Goal: Transaction & Acquisition: Book appointment/travel/reservation

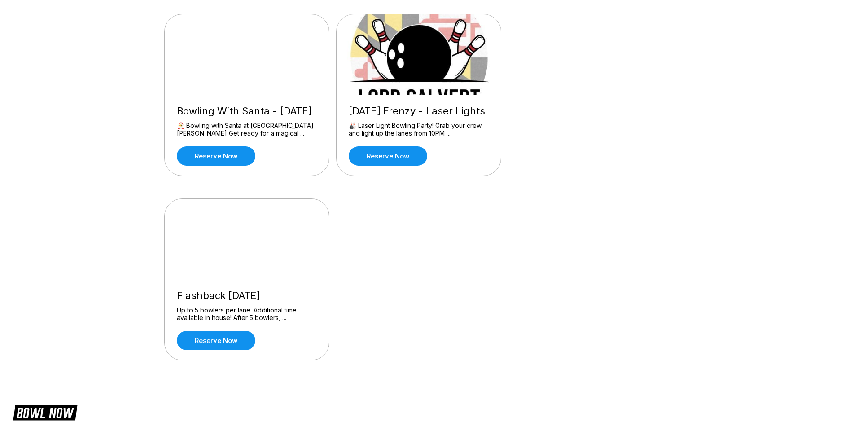
scroll to position [853, 0]
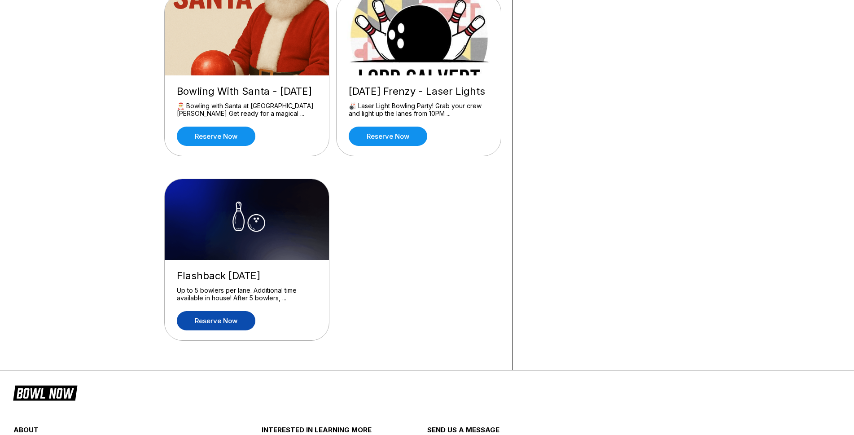
click at [228, 330] on link "Reserve now" at bounding box center [216, 320] width 79 height 19
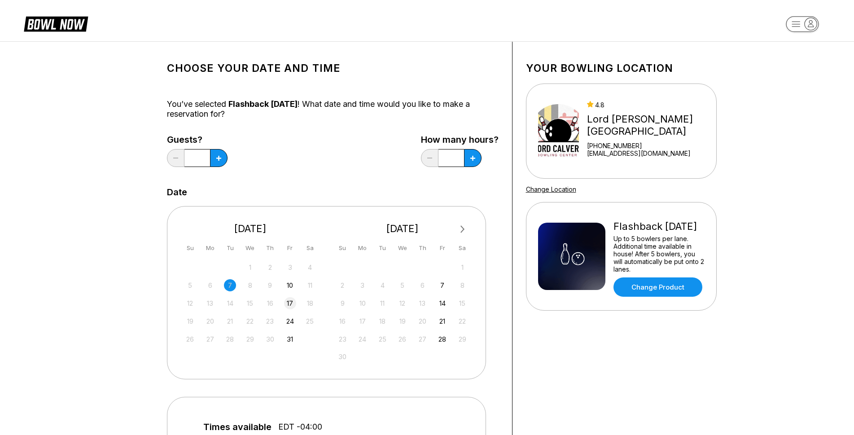
click at [288, 303] on div "17" at bounding box center [290, 303] width 12 height 12
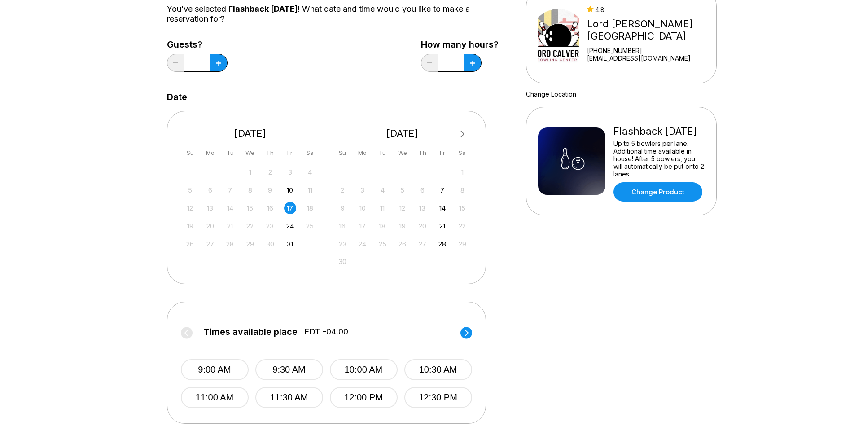
scroll to position [135, 0]
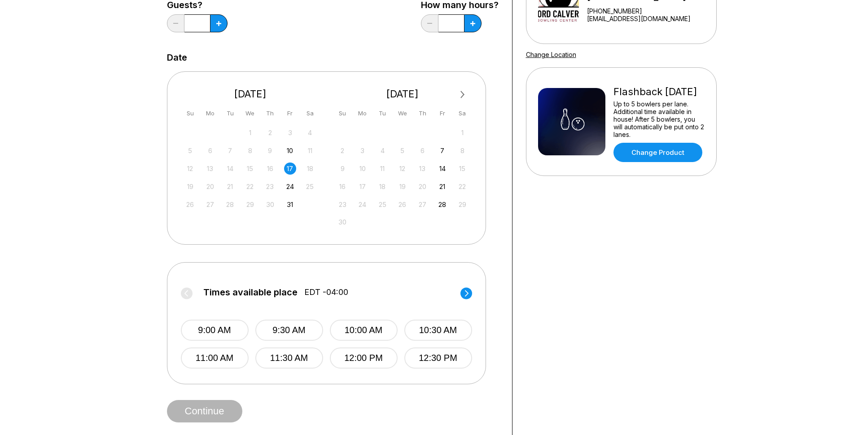
click at [463, 292] on circle at bounding box center [466, 293] width 12 height 12
click at [290, 187] on div "24" at bounding box center [290, 186] width 12 height 12
click at [465, 291] on circle at bounding box center [466, 293] width 12 height 12
click at [465, 291] on label "Times available place EDT -04:00" at bounding box center [326, 294] width 291 height 14
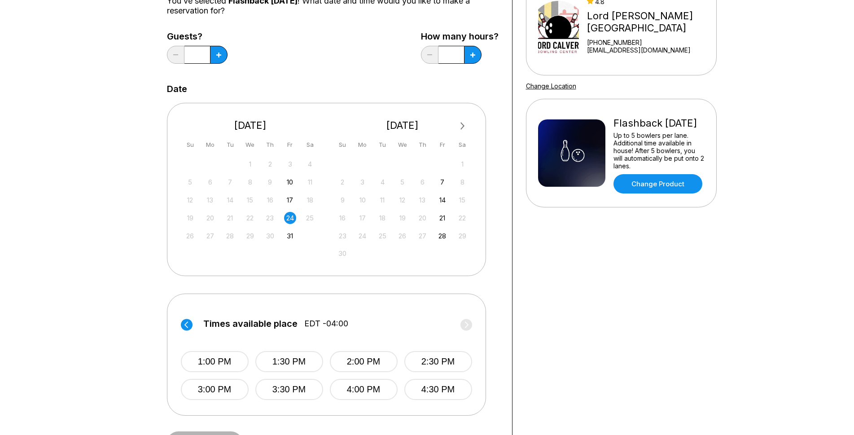
scroll to position [0, 0]
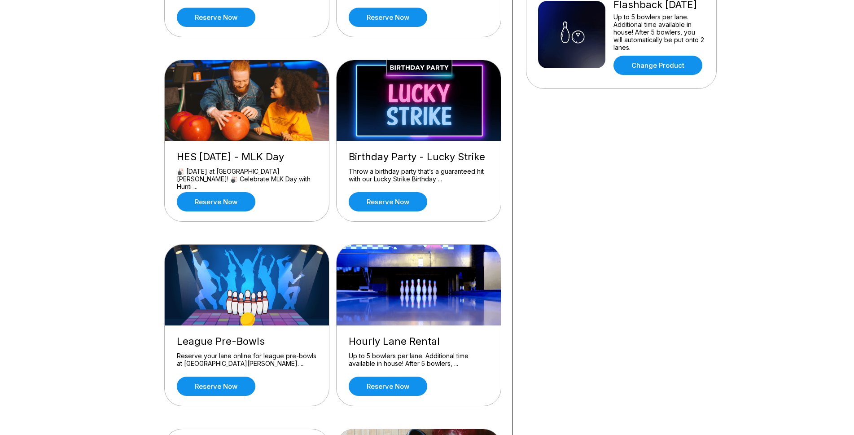
scroll to position [224, 0]
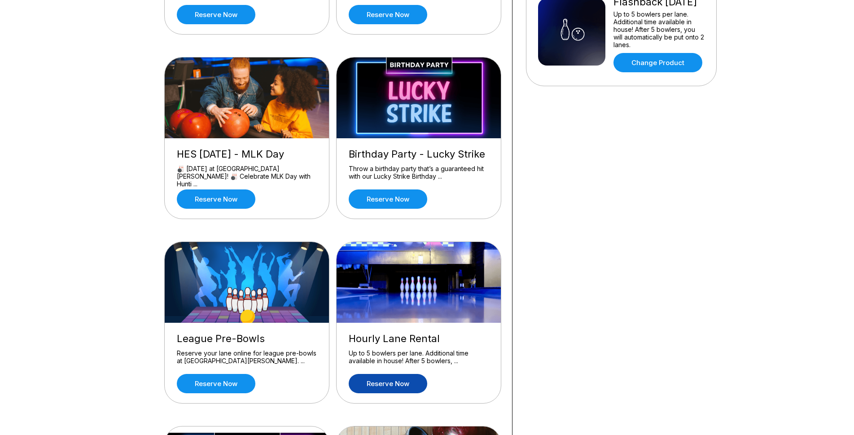
click at [401, 379] on link "Reserve now" at bounding box center [388, 383] width 79 height 19
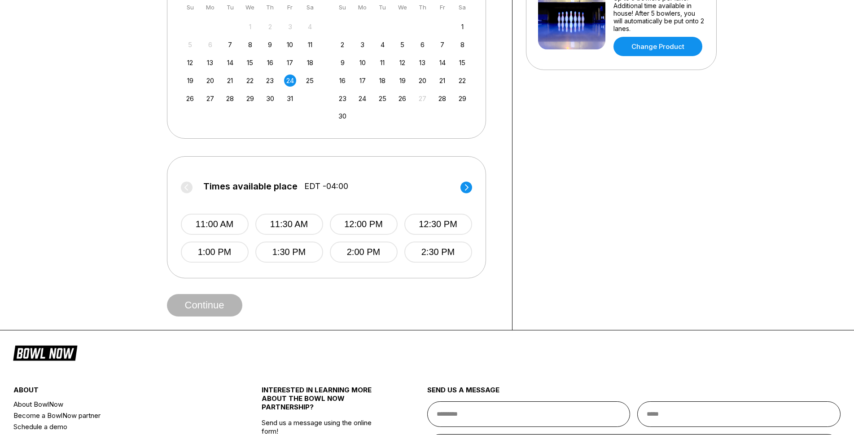
scroll to position [269, 0]
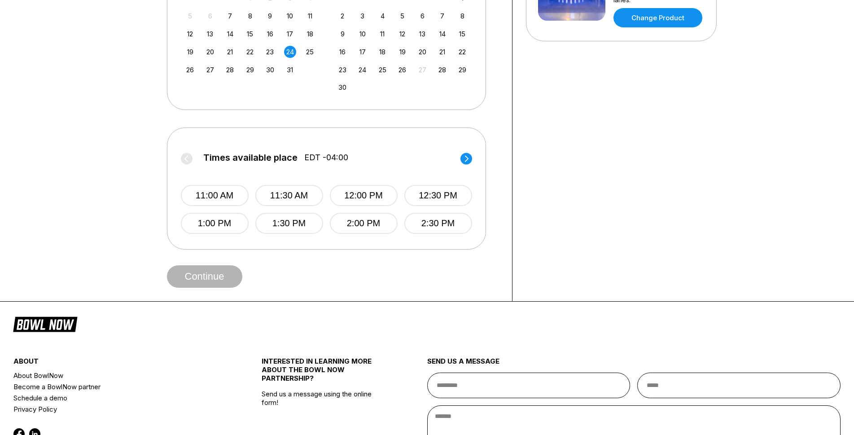
click at [468, 158] on circle at bounding box center [466, 159] width 12 height 12
click at [306, 52] on div "25" at bounding box center [310, 52] width 12 height 12
click at [467, 157] on circle at bounding box center [466, 159] width 12 height 12
click at [219, 222] on button "5:00 PM" at bounding box center [215, 223] width 68 height 21
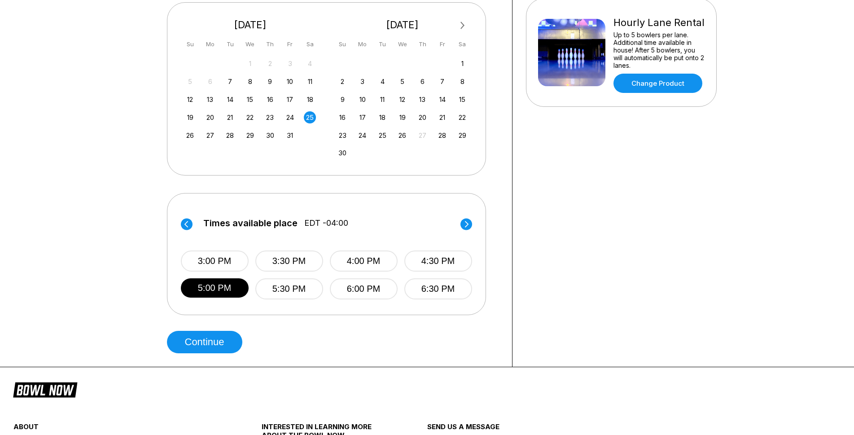
scroll to position [90, 0]
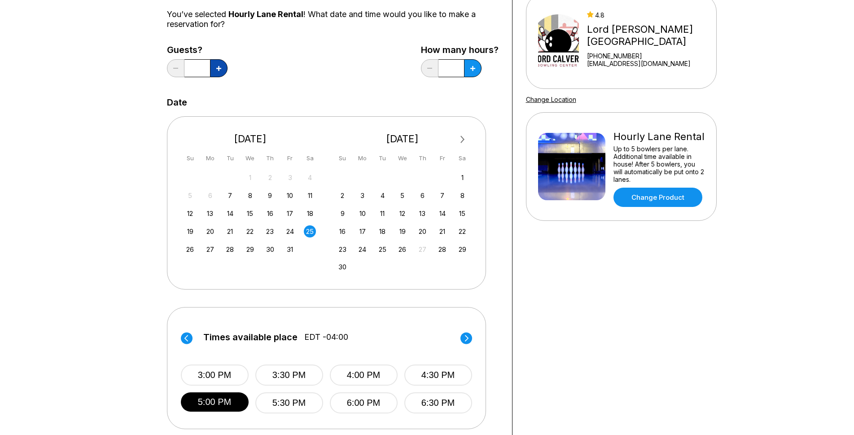
click at [219, 67] on icon at bounding box center [218, 68] width 5 height 5
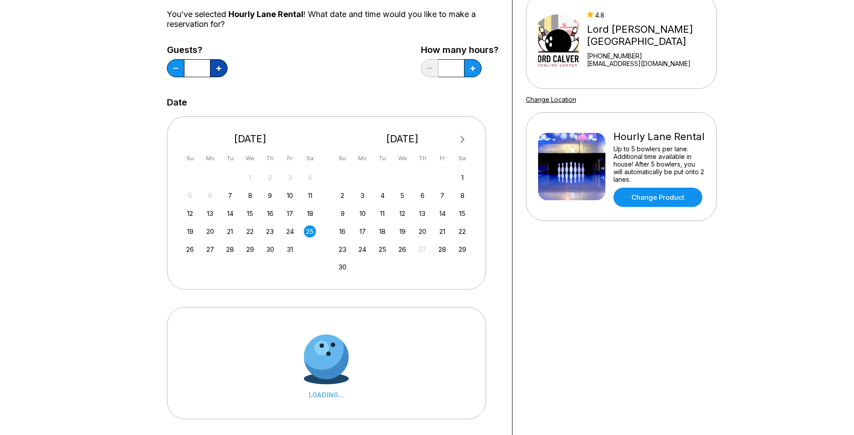
click at [219, 67] on icon at bounding box center [218, 68] width 5 height 5
type input "*"
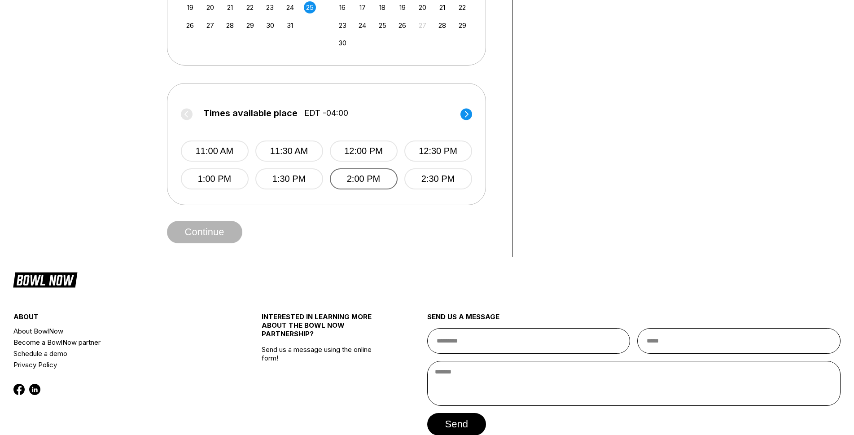
scroll to position [314, 0]
click at [464, 114] on circle at bounding box center [466, 114] width 12 height 12
click at [217, 176] on button "5:00 PM" at bounding box center [215, 178] width 68 height 21
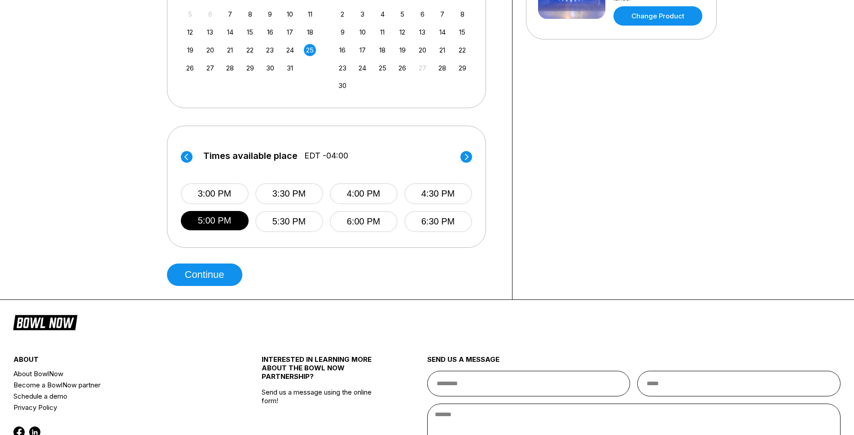
scroll to position [135, 0]
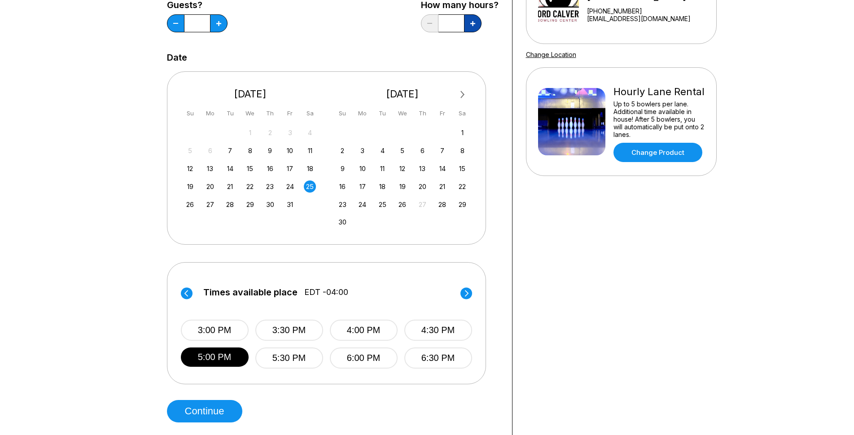
click at [472, 24] on icon at bounding box center [472, 23] width 5 height 5
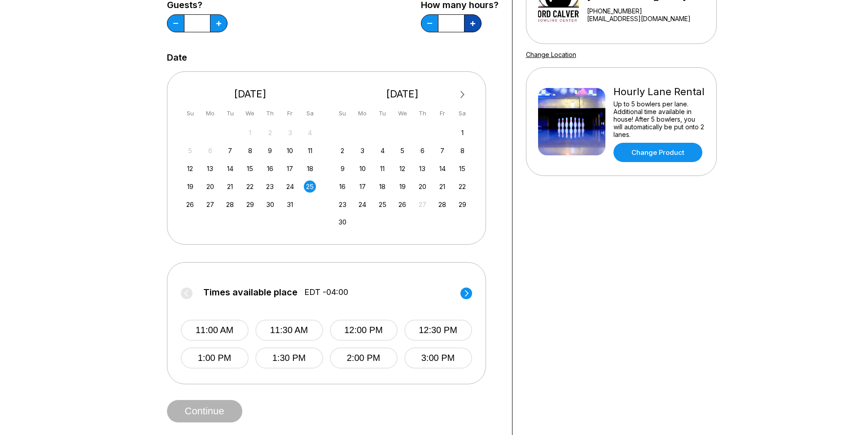
click at [471, 25] on icon at bounding box center [472, 23] width 5 height 5
type input "*"
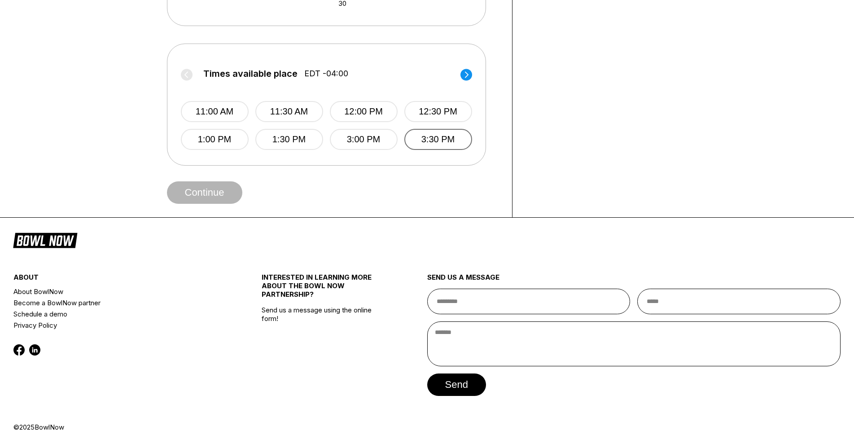
scroll to position [359, 0]
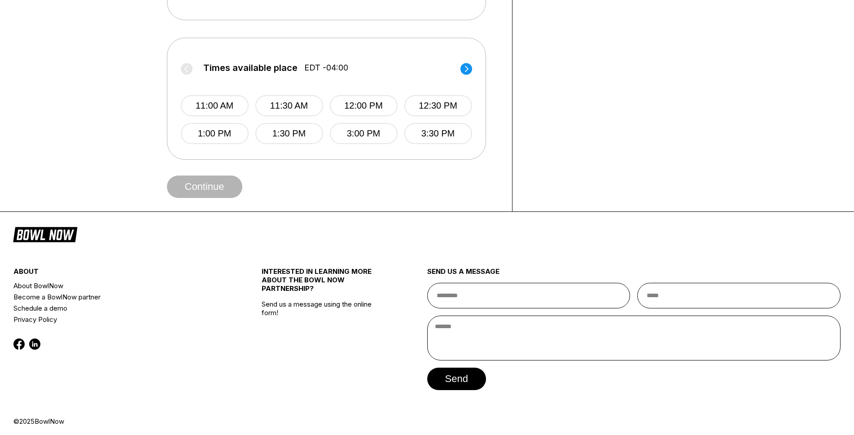
click at [466, 72] on circle at bounding box center [466, 69] width 12 height 12
click at [377, 105] on button "5:00 PM" at bounding box center [364, 105] width 68 height 21
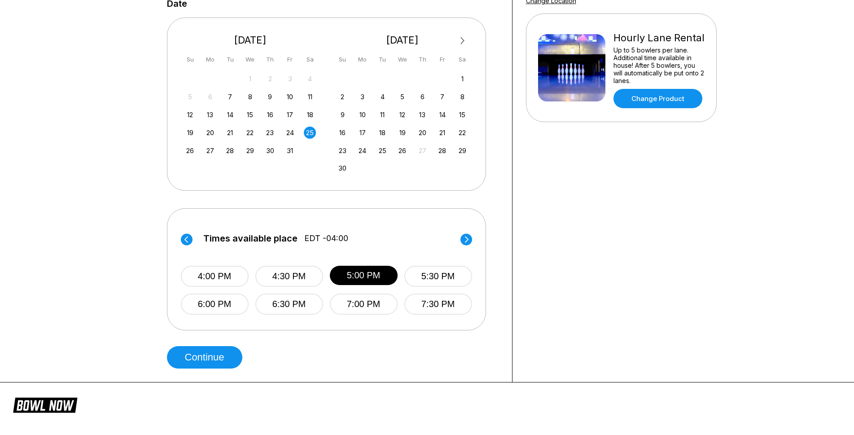
scroll to position [314, 0]
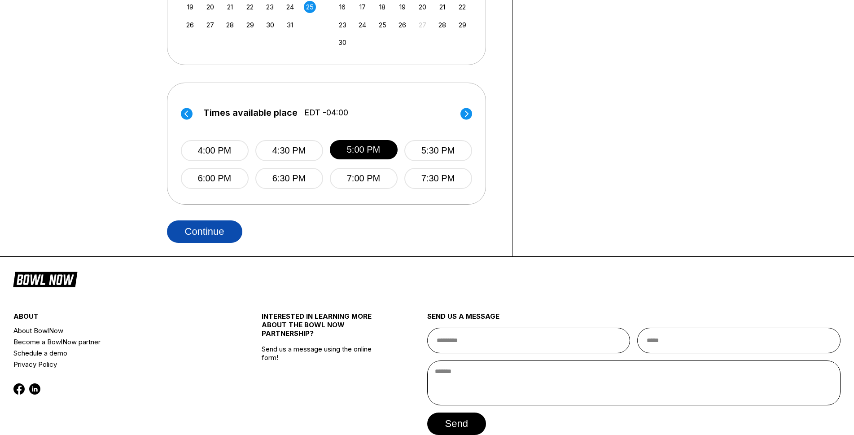
click at [198, 226] on button "Continue" at bounding box center [204, 231] width 75 height 22
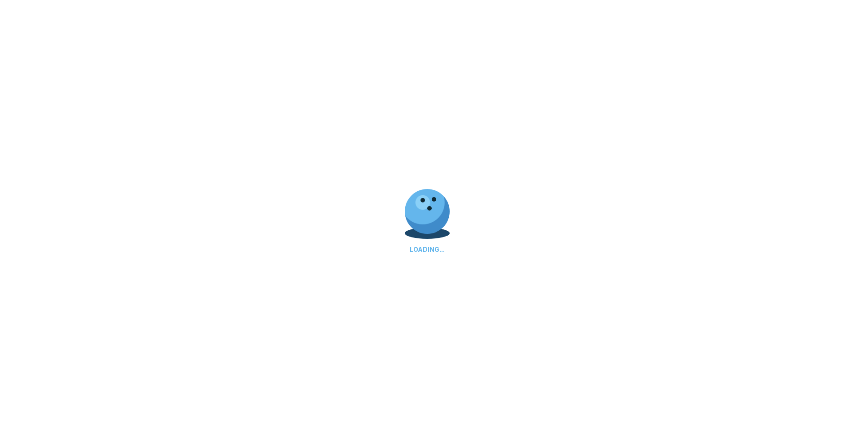
select select "**"
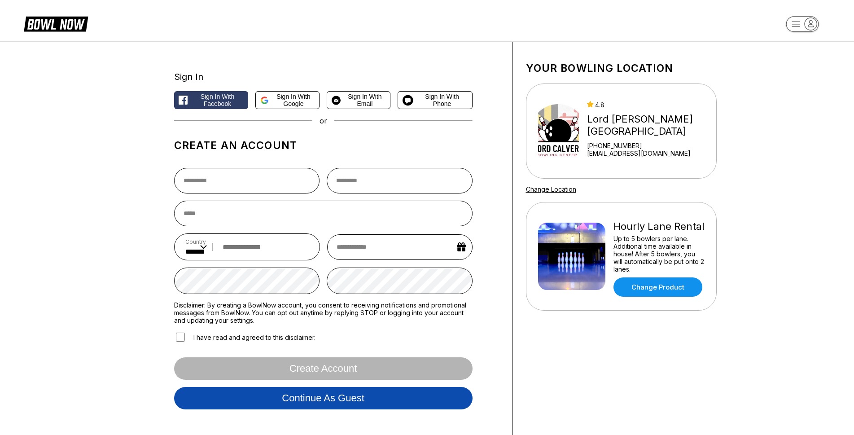
click at [374, 397] on button "Continue as guest" at bounding box center [323, 398] width 298 height 22
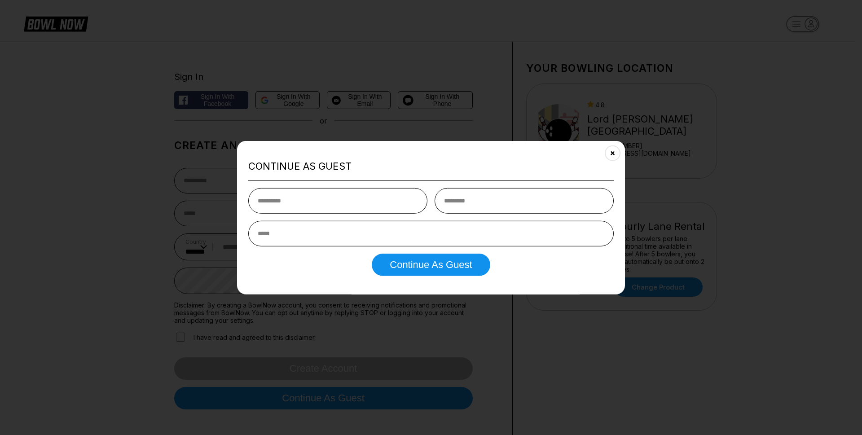
click at [391, 201] on input "text" at bounding box center [337, 201] width 179 height 26
type input "*******"
click at [532, 199] on input "text" at bounding box center [523, 201] width 179 height 26
type input "********"
click at [368, 223] on input "email" at bounding box center [430, 234] width 365 height 26
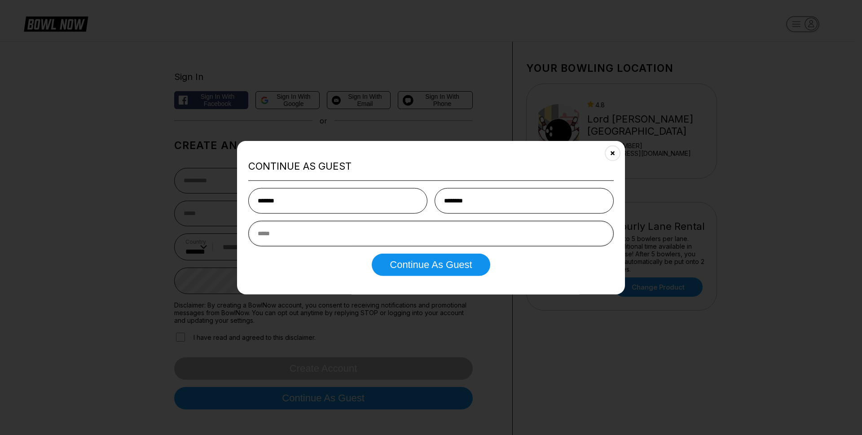
click at [364, 236] on input "email" at bounding box center [430, 234] width 365 height 26
type input "**********"
drag, startPoint x: 435, startPoint y: 265, endPoint x: 429, endPoint y: 264, distance: 6.3
click at [434, 265] on button "Continue as Guest" at bounding box center [431, 265] width 118 height 22
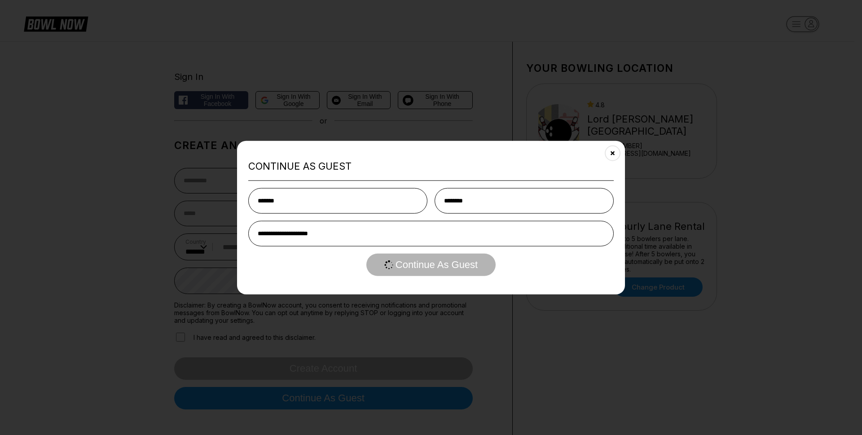
select select "**"
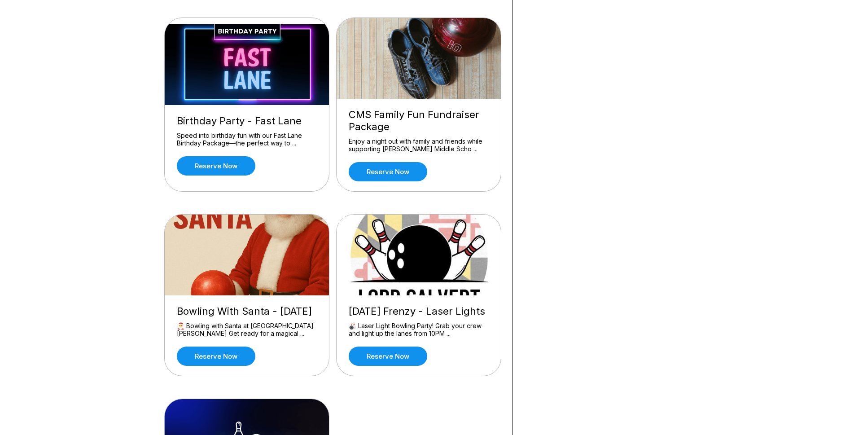
scroll to position [449, 0]
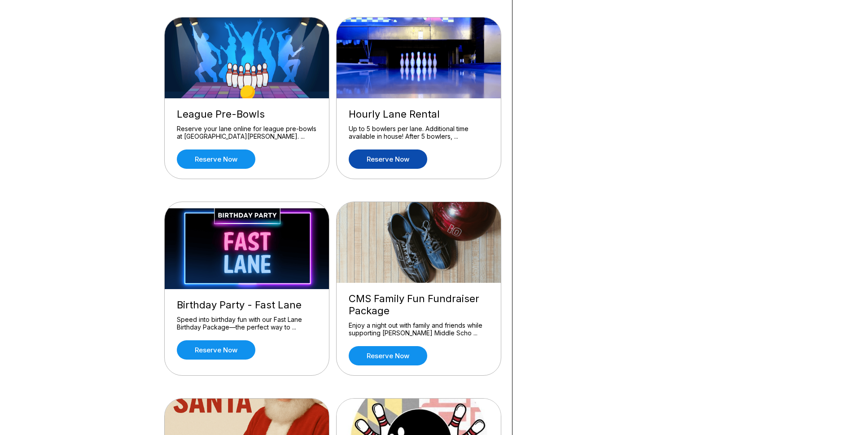
click at [404, 164] on link "Reserve now" at bounding box center [388, 158] width 79 height 19
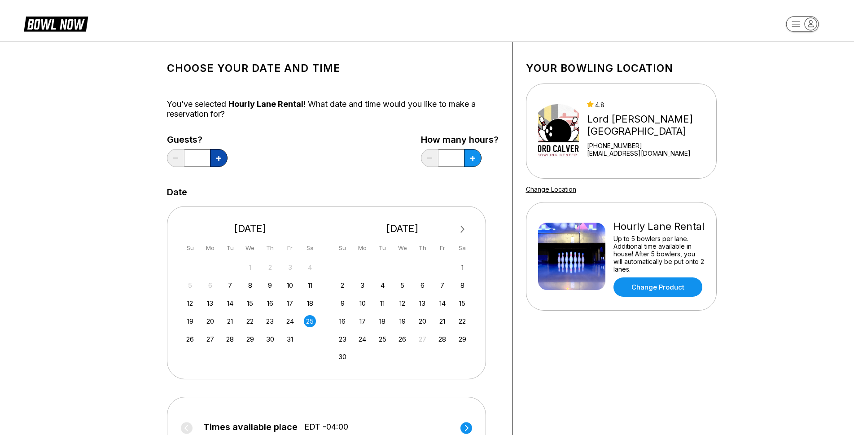
click at [214, 160] on button at bounding box center [219, 158] width 18 height 18
type input "*"
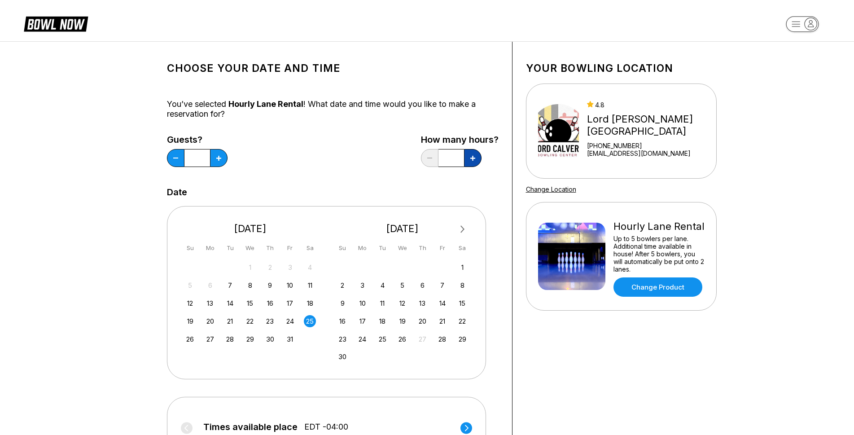
click at [473, 161] on button at bounding box center [473, 158] width 18 height 18
type input "*"
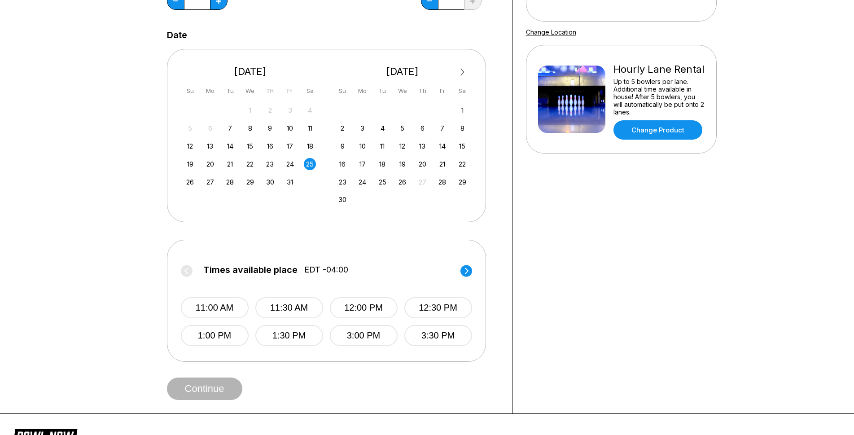
scroll to position [179, 0]
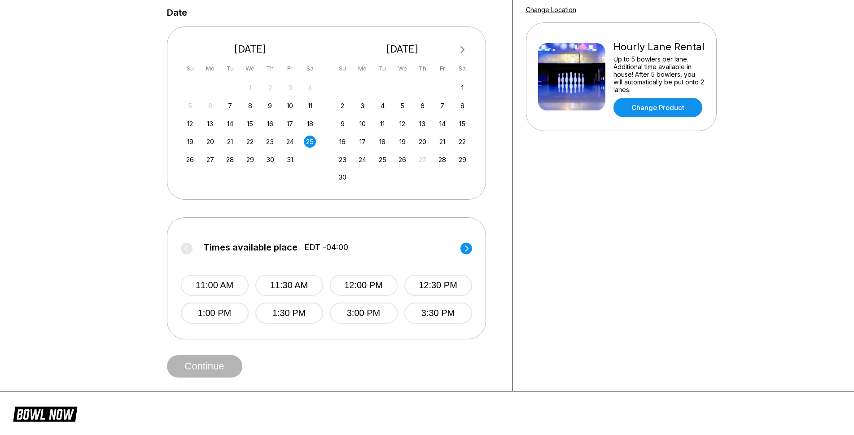
click at [466, 249] on circle at bounding box center [466, 248] width 12 height 12
click at [358, 288] on button "5:00 PM" at bounding box center [364, 285] width 68 height 21
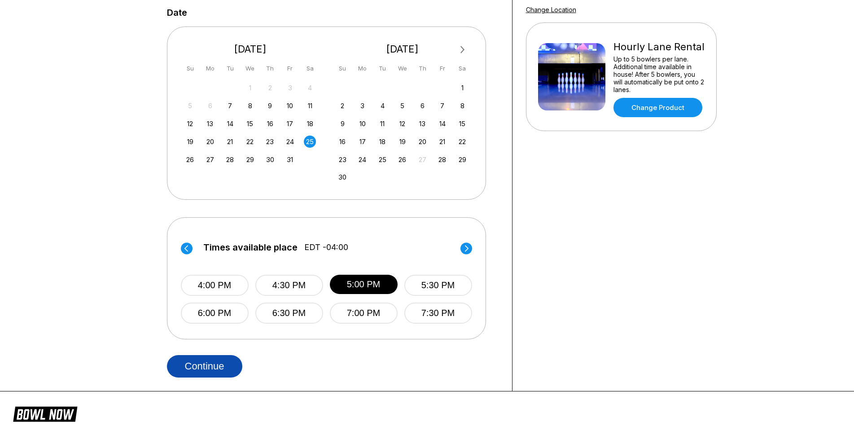
click at [222, 368] on button "Continue" at bounding box center [204, 366] width 75 height 22
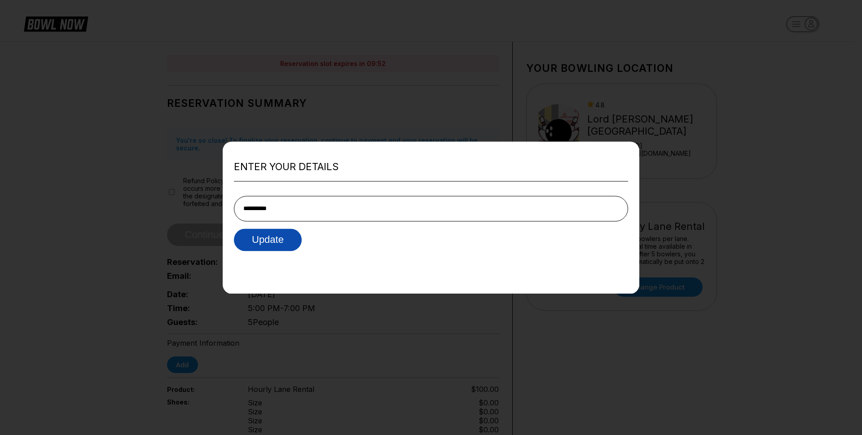
type input "**********"
click at [277, 241] on button "Update" at bounding box center [268, 239] width 68 height 22
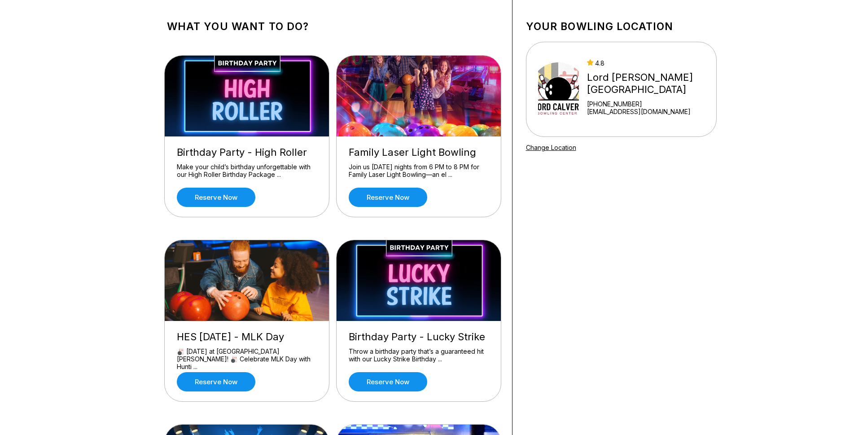
scroll to position [269, 0]
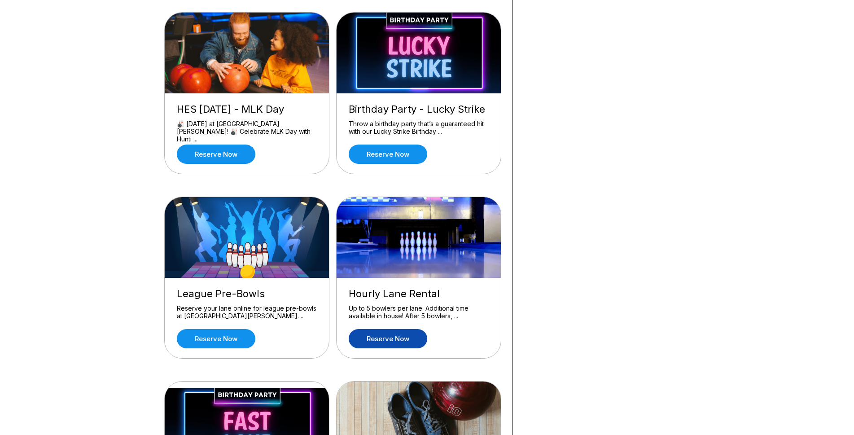
click at [394, 333] on link "Reserve now" at bounding box center [388, 338] width 79 height 19
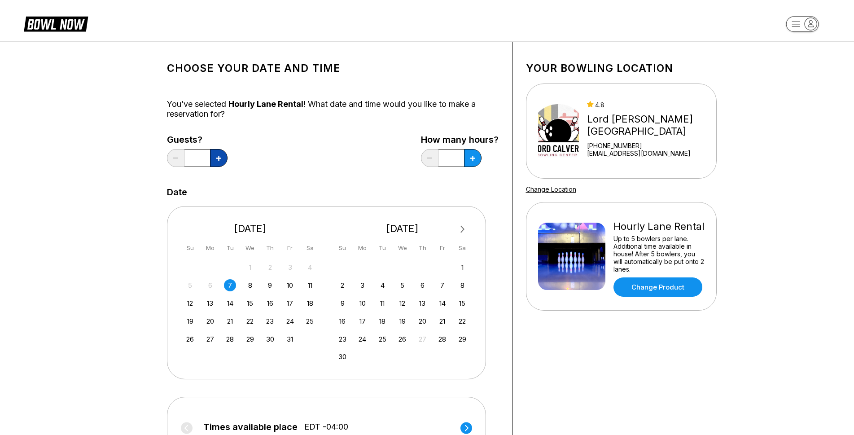
click at [219, 156] on icon at bounding box center [218, 158] width 5 height 5
type input "*"
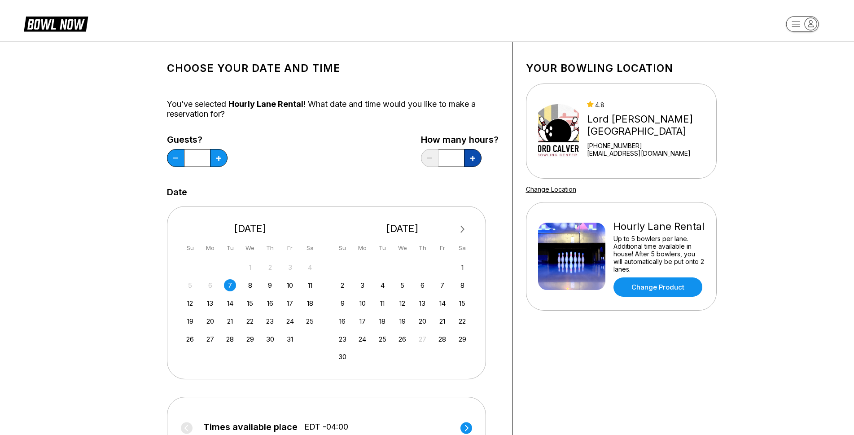
click at [471, 162] on button at bounding box center [473, 158] width 18 height 18
type input "*"
click at [309, 302] on div "18" at bounding box center [310, 303] width 12 height 12
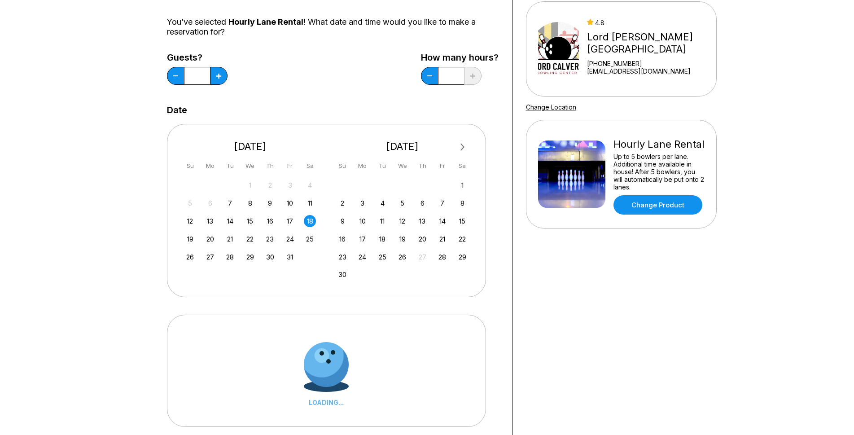
scroll to position [224, 0]
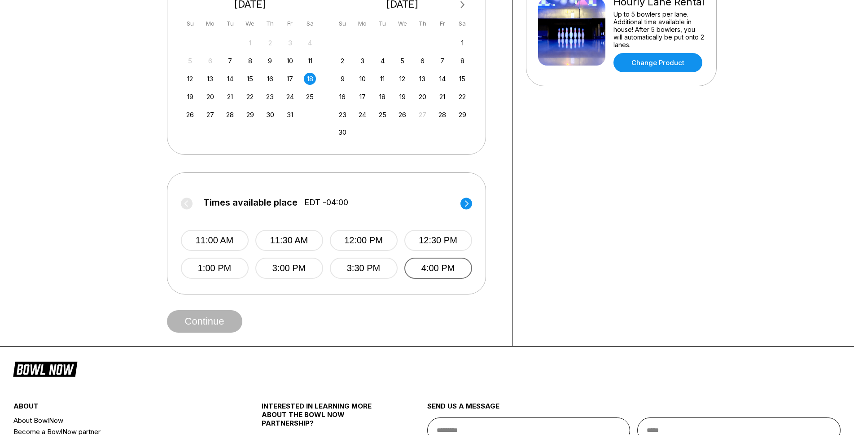
click at [443, 266] on button "4:00 PM" at bounding box center [438, 268] width 68 height 21
click at [198, 322] on button "Continue" at bounding box center [204, 321] width 75 height 22
